Goal: Find contact information: Find contact information

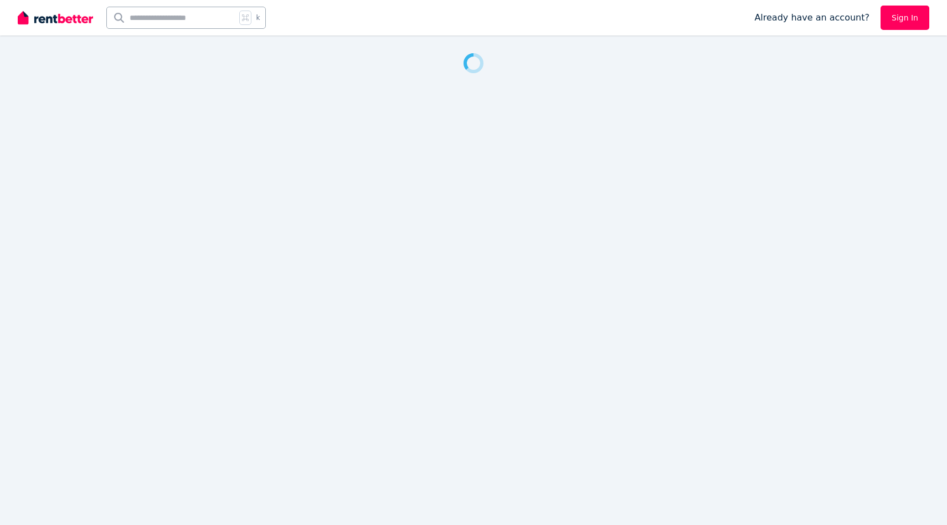
click at [902, 18] on link "Sign In" at bounding box center [905, 18] width 49 height 24
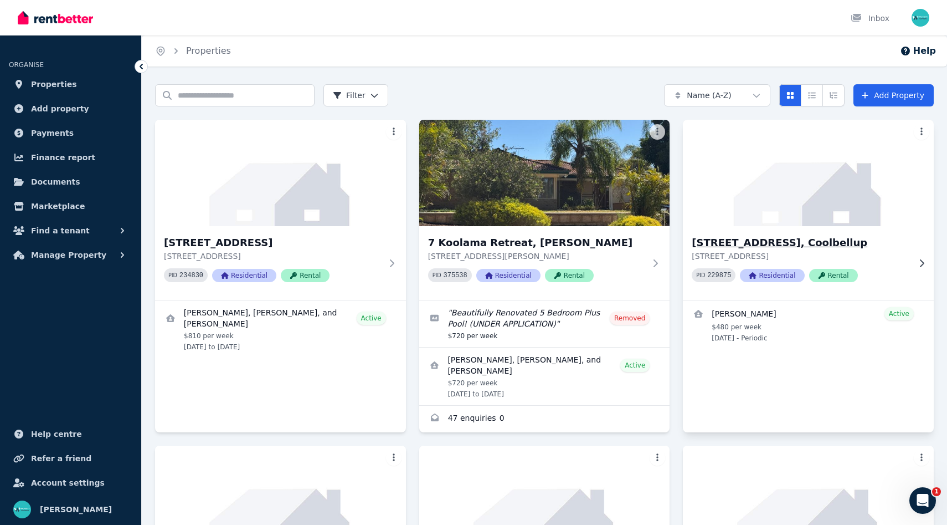
scroll to position [6, 0]
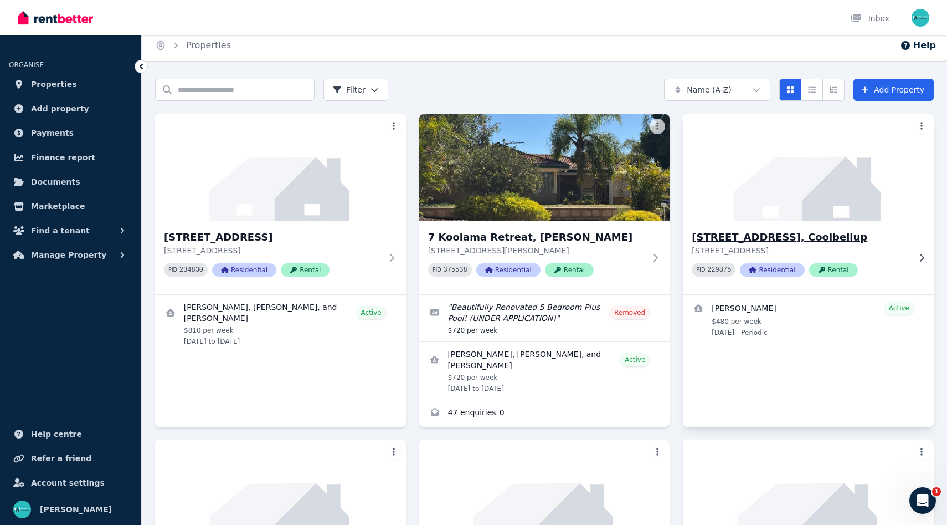
click at [765, 237] on h3 "8 Quince Way, Coolbellup" at bounding box center [801, 237] width 218 height 16
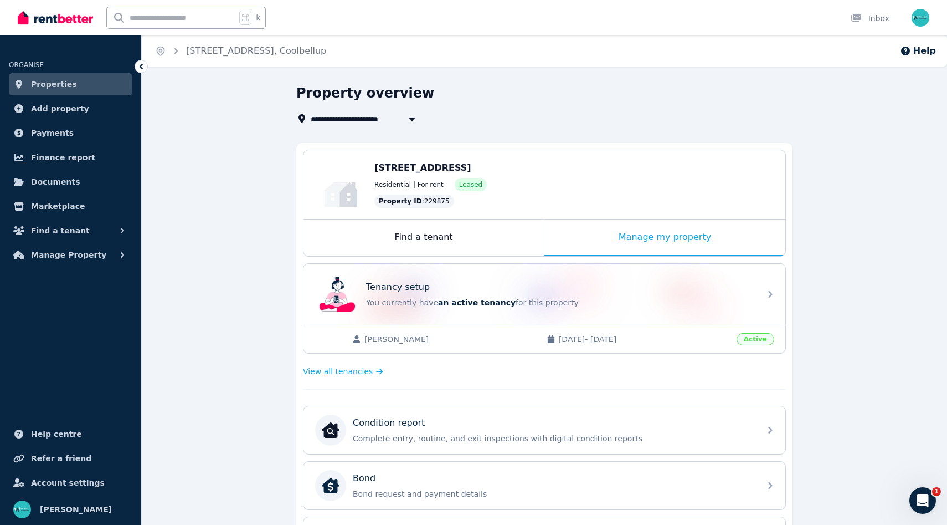
click at [679, 238] on div "Manage my property" at bounding box center [665, 237] width 241 height 37
click at [375, 340] on span "Alex Yap" at bounding box center [450, 339] width 171 height 11
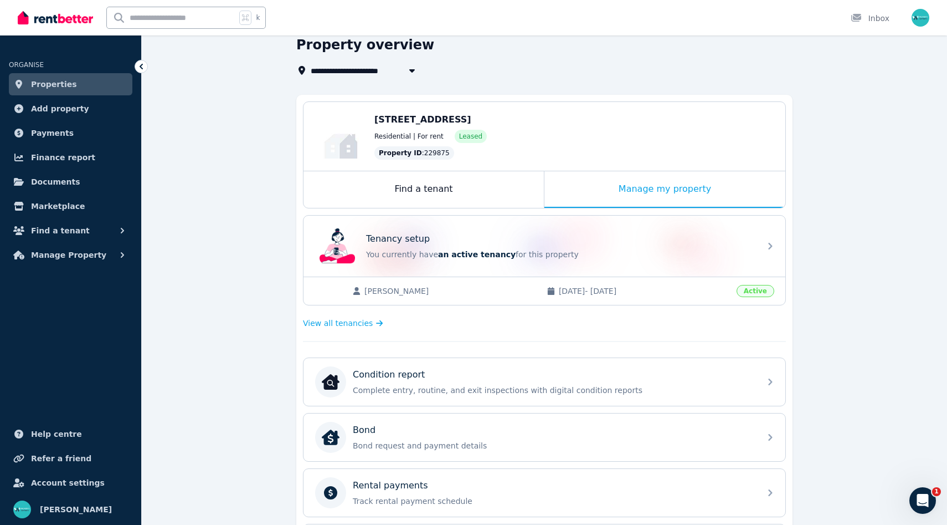
click at [353, 329] on div "View all tenancies" at bounding box center [544, 323] width 483 height 22
click at [352, 321] on span "View all tenancies" at bounding box center [338, 322] width 70 height 11
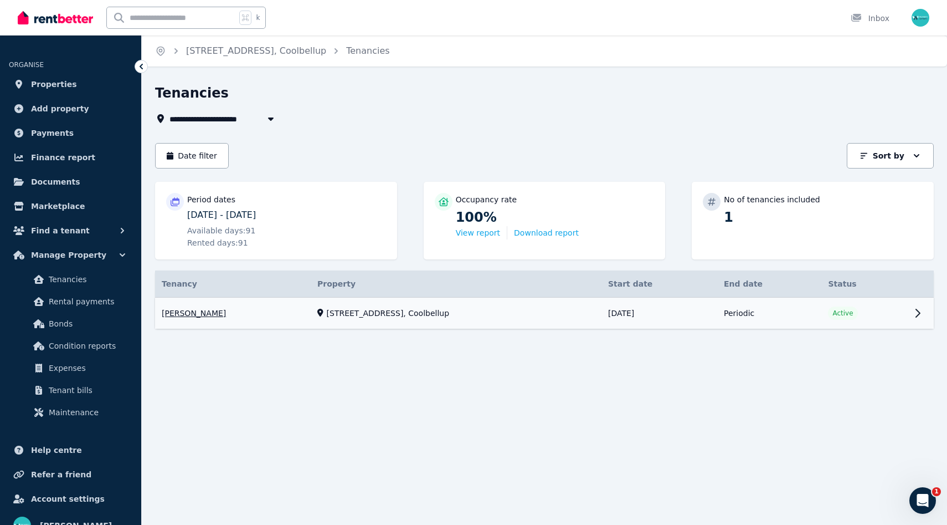
click at [280, 309] on link "View property details" at bounding box center [544, 314] width 779 height 32
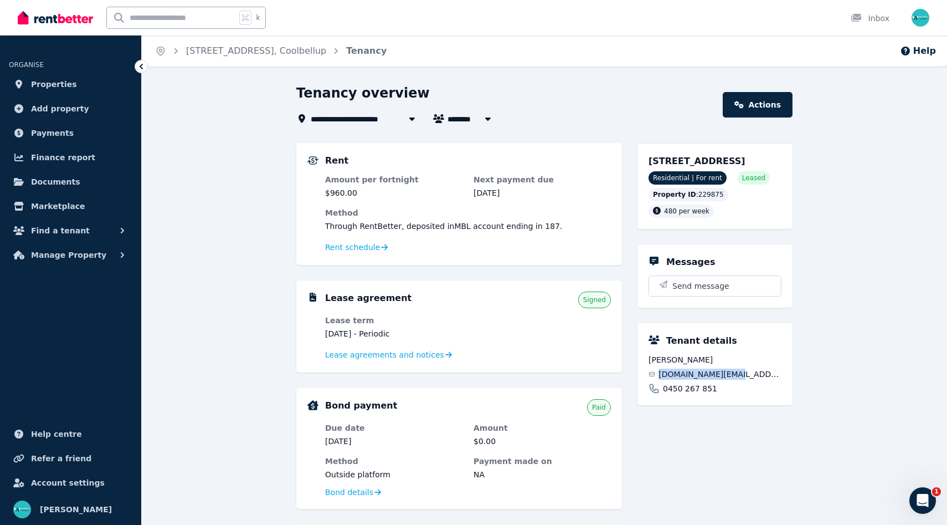
drag, startPoint x: 744, startPoint y: 387, endPoint x: 661, endPoint y: 389, distance: 82.6
click at [661, 379] on div "sgyap.my@gmail.com" at bounding box center [715, 373] width 133 height 11
copy span "sgyap.my@gmail.com"
